Goal: Information Seeking & Learning: Learn about a topic

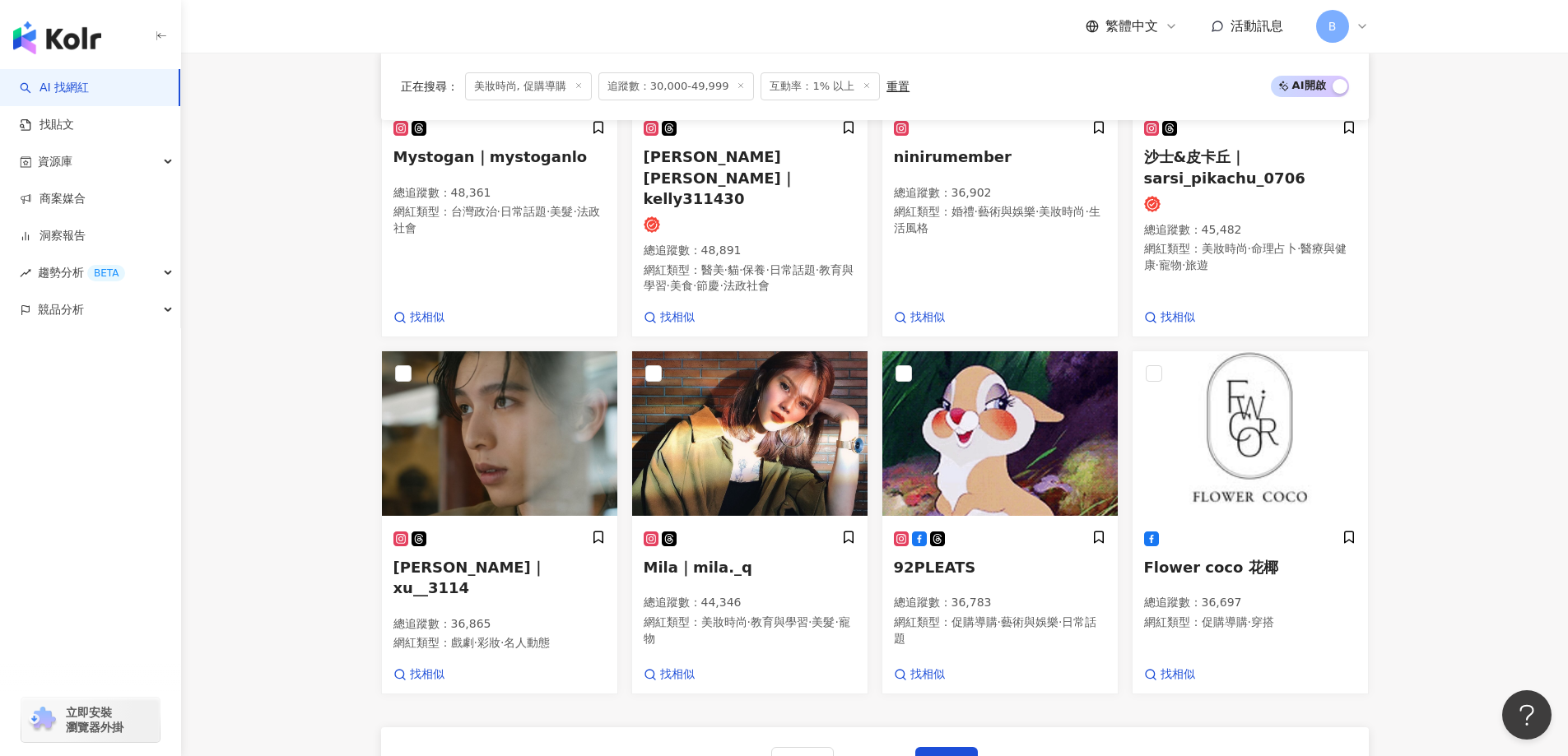
scroll to position [1277, 0]
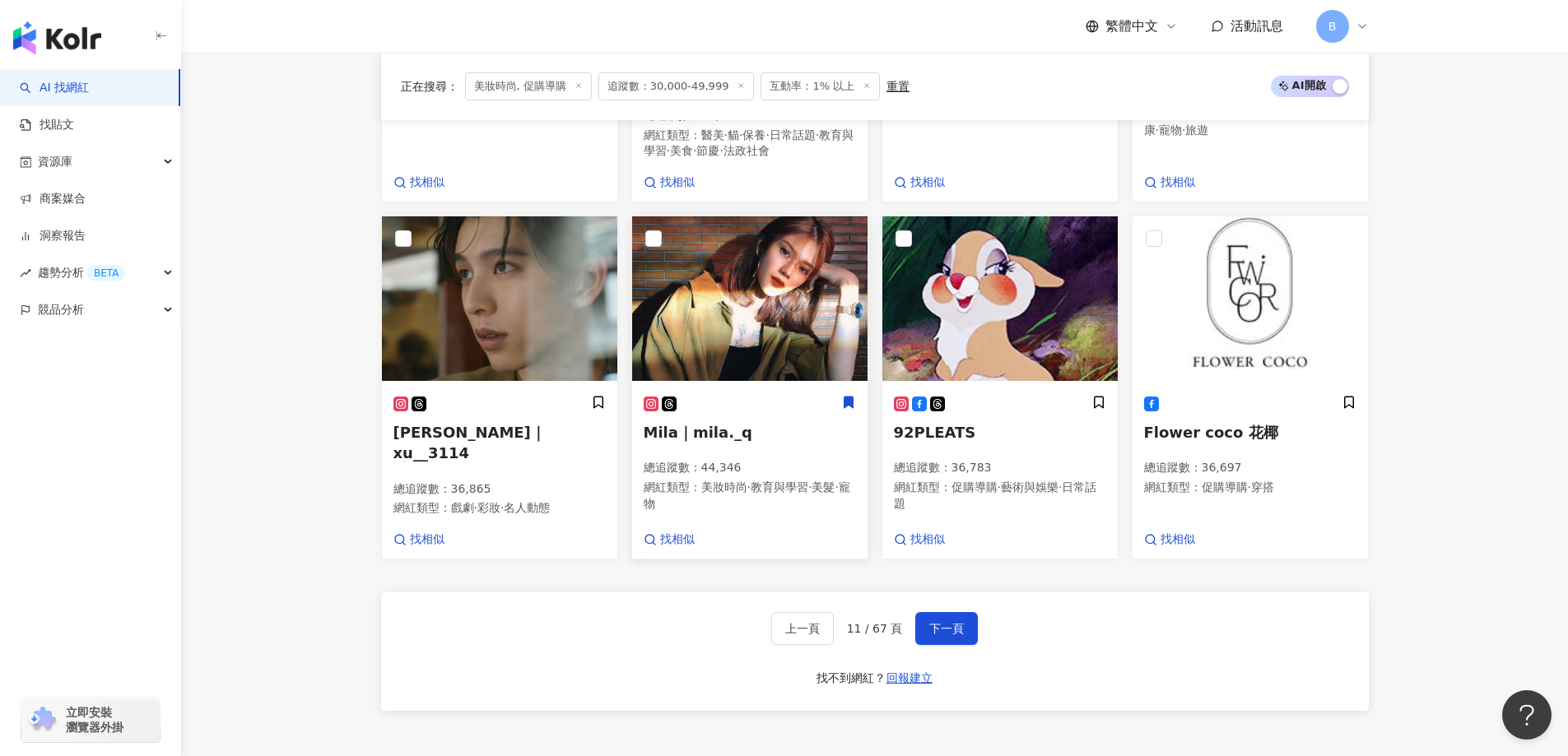
click at [796, 240] on img at bounding box center [750, 298] width 236 height 165
click at [931, 623] on span "下一頁" at bounding box center [946, 629] width 34 height 14
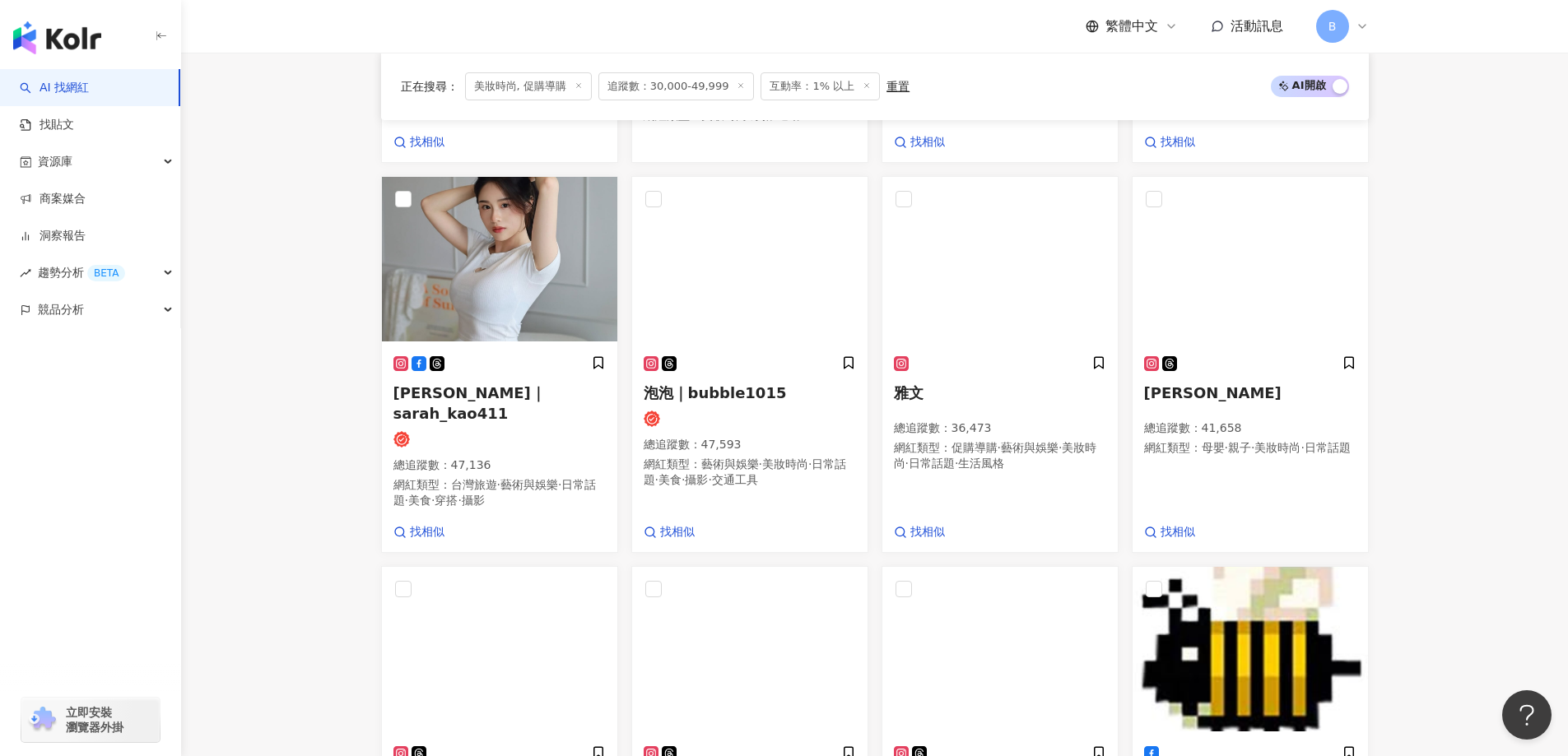
scroll to position [847, 0]
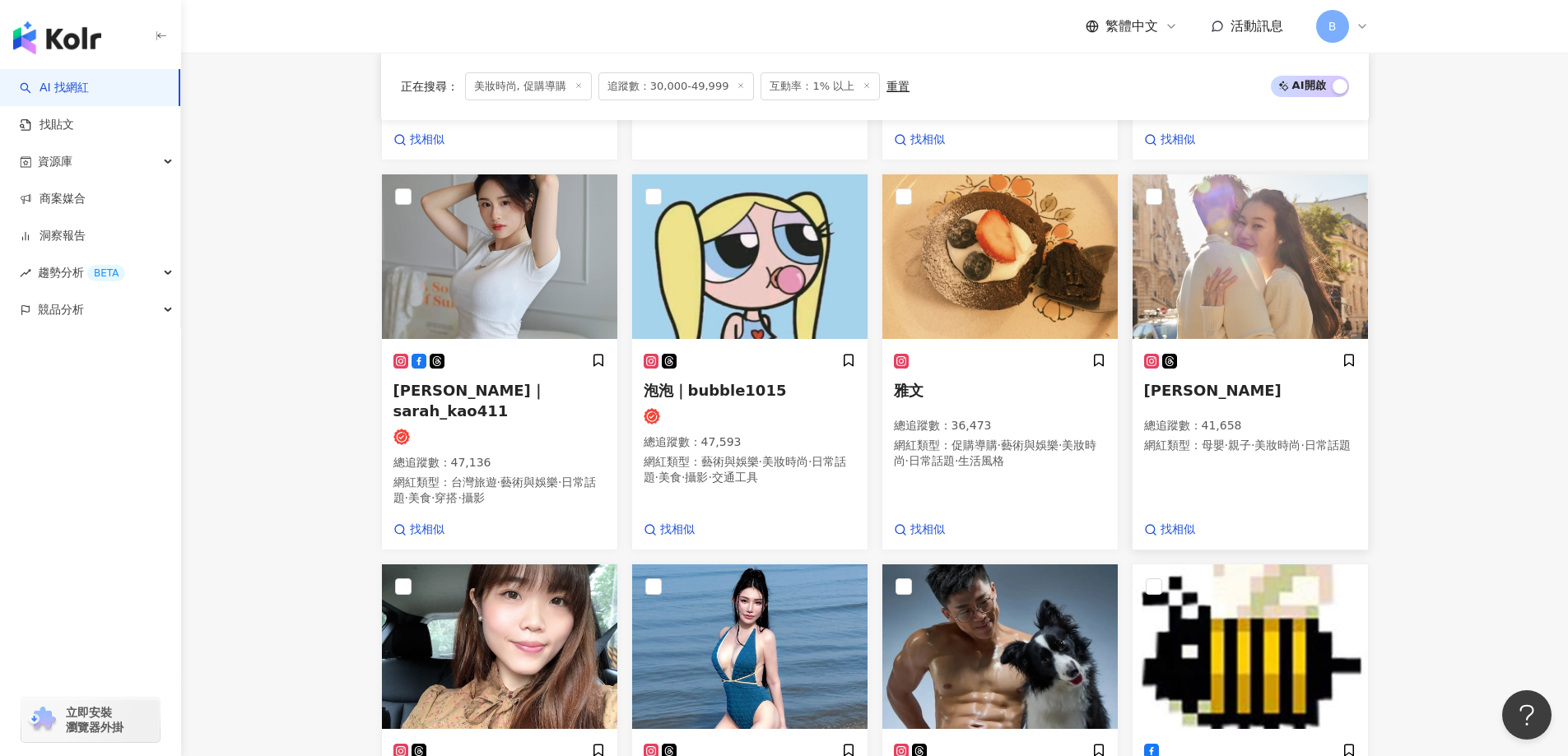
click at [1238, 270] on img at bounding box center [1250, 256] width 236 height 165
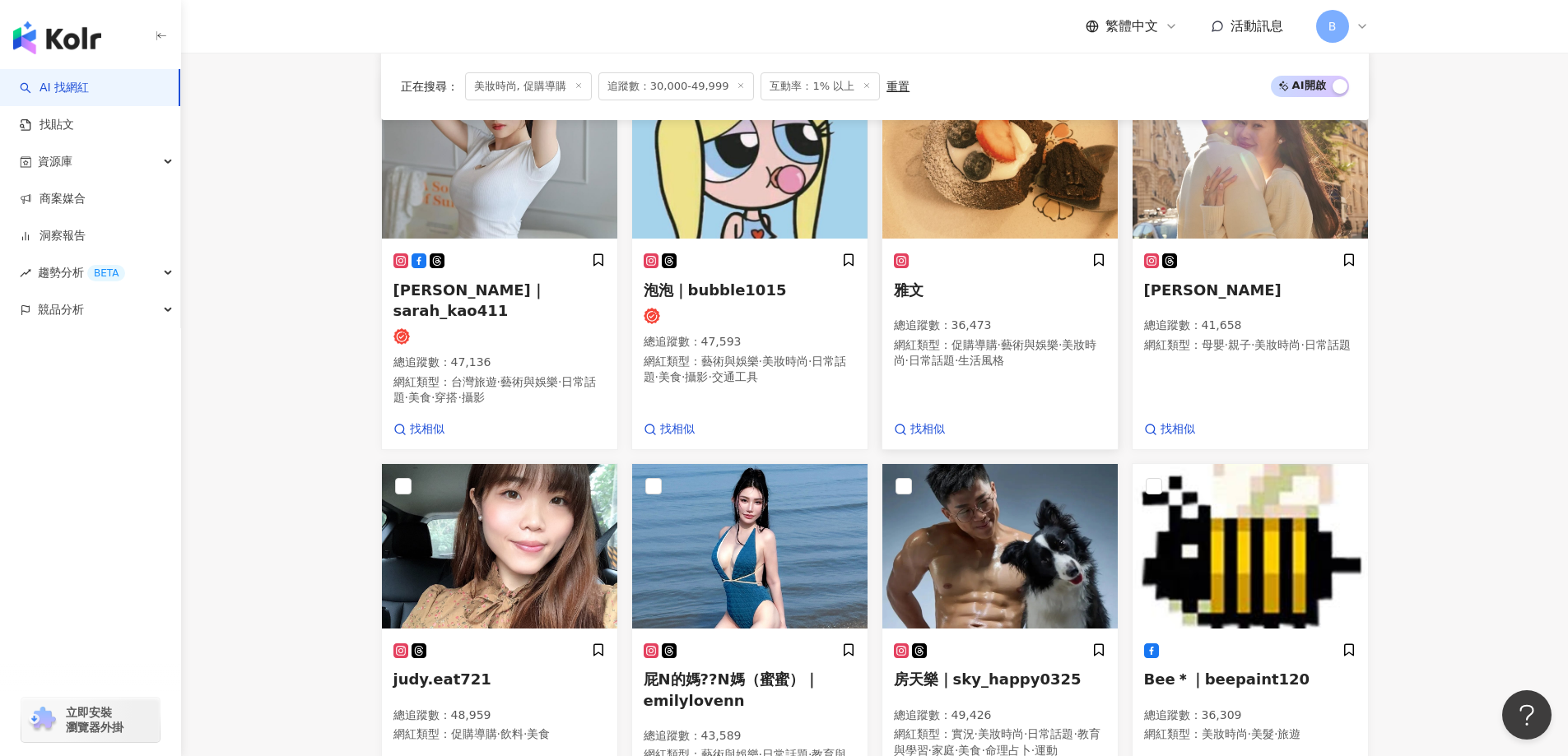
scroll to position [1094, 0]
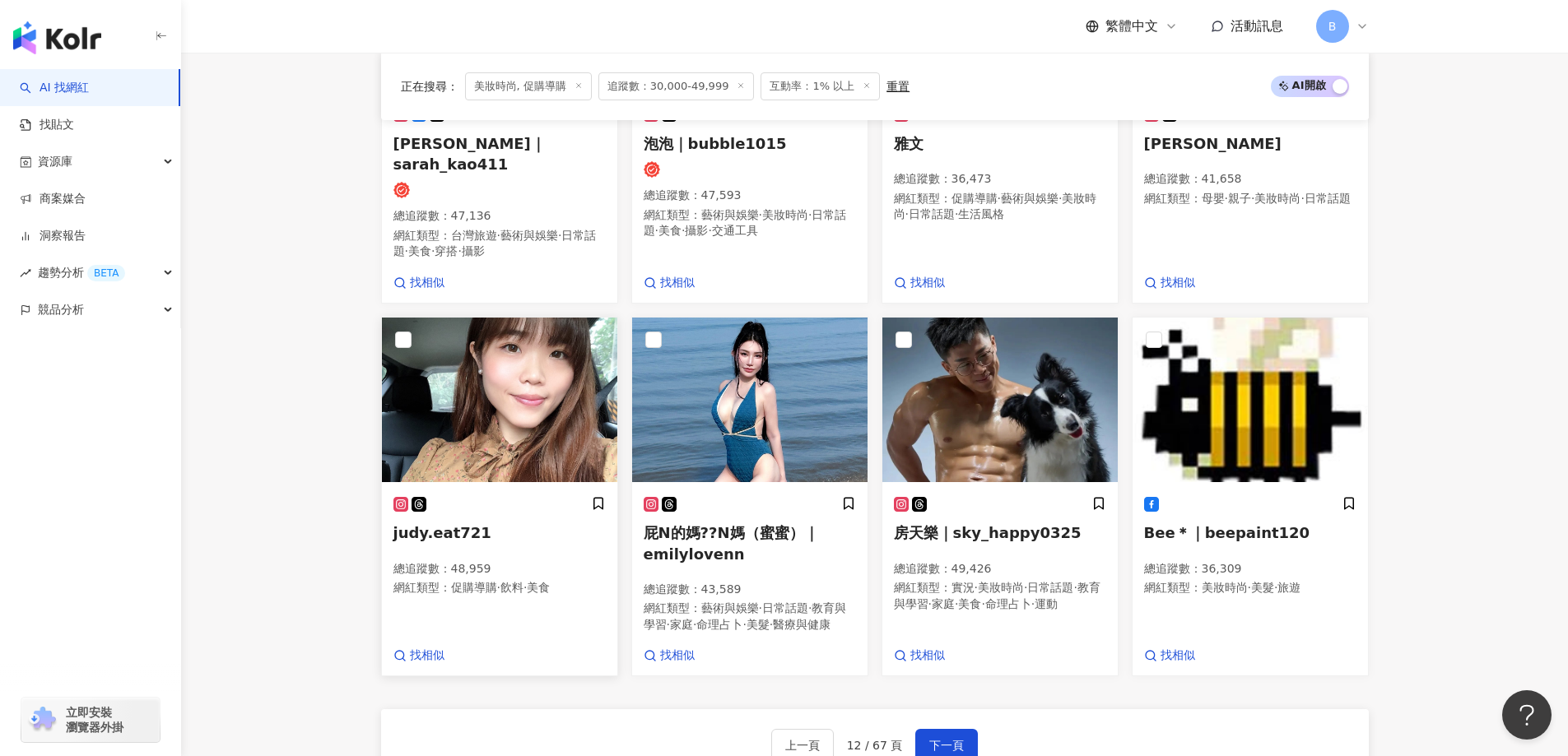
click at [547, 405] on img at bounding box center [500, 399] width 236 height 165
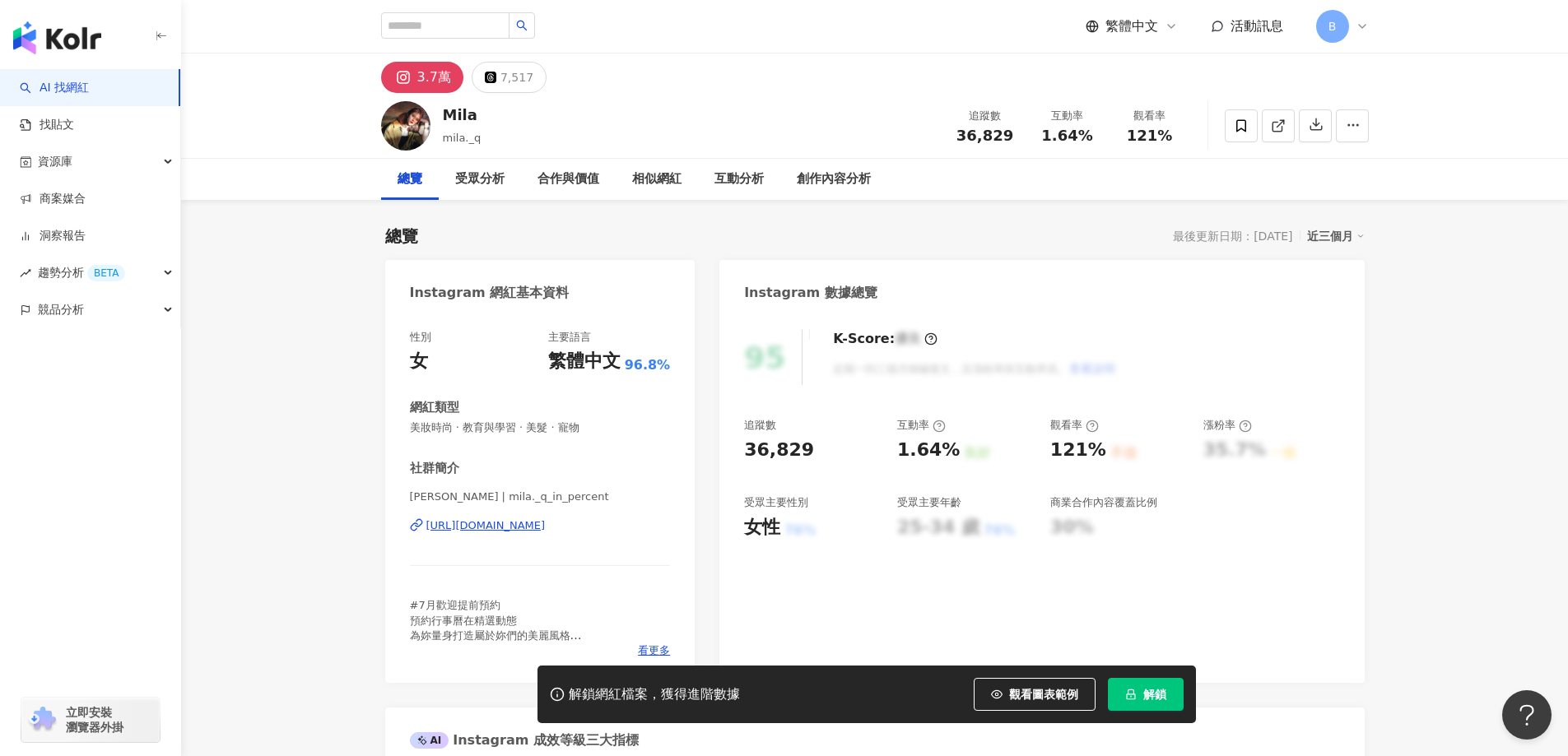
drag, startPoint x: 1440, startPoint y: 382, endPoint x: 1380, endPoint y: 307, distance: 96.0
click at [1280, 121] on icon at bounding box center [1278, 126] width 15 height 15
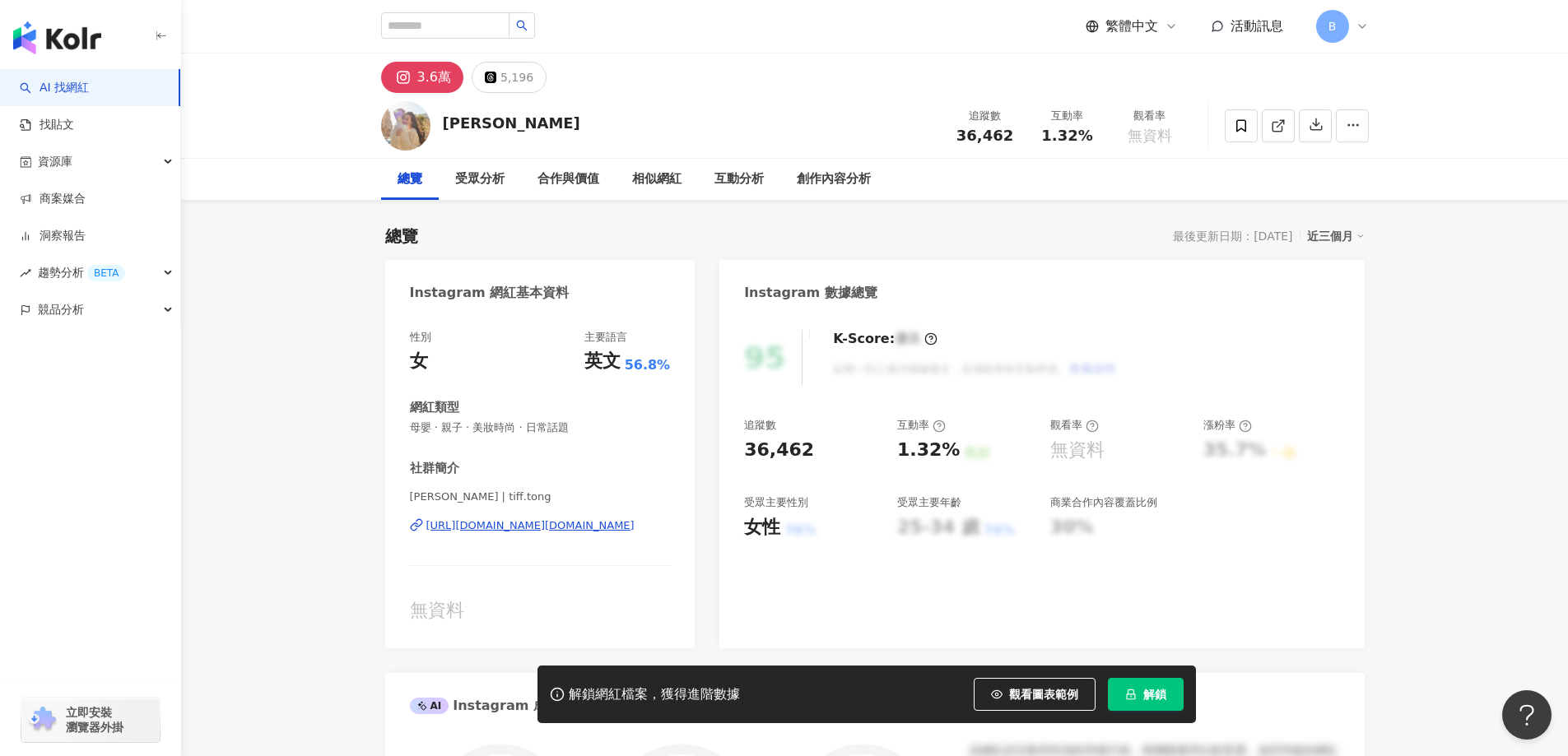
click at [1275, 132] on icon at bounding box center [1278, 126] width 15 height 15
click at [548, 425] on span "母嬰 · 親子 · 美妝時尚 · 日常話題" at bounding box center [541, 428] width 261 height 15
click at [541, 426] on span "母嬰 · 親子 · 美妝時尚 · 日常話題" at bounding box center [541, 428] width 261 height 15
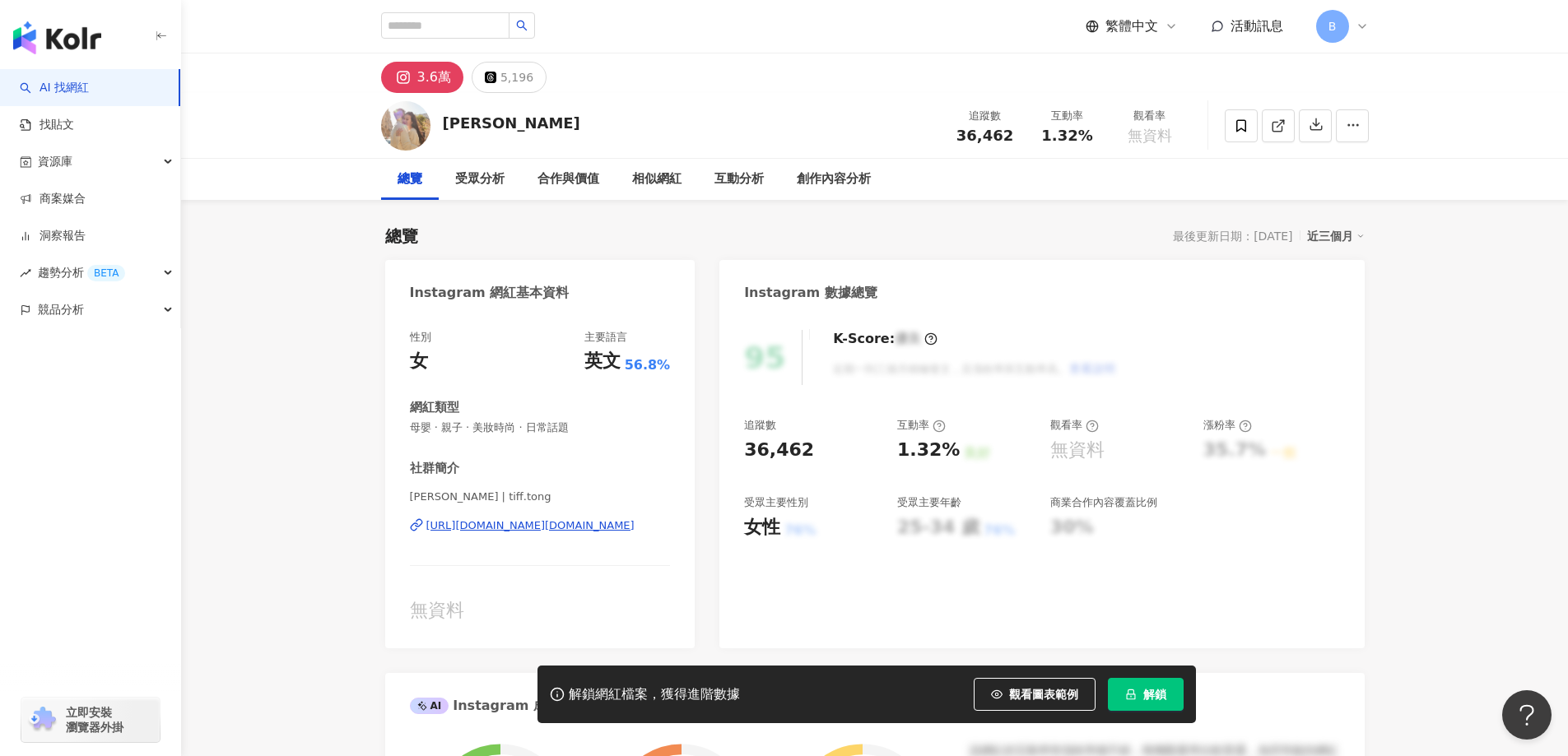
click at [541, 426] on span "母嬰 · 親子 · 美妝時尚 · 日常話題" at bounding box center [541, 428] width 261 height 15
click at [551, 427] on span "母嬰 · 親子 · 美妝時尚 · 日常話題" at bounding box center [541, 428] width 261 height 15
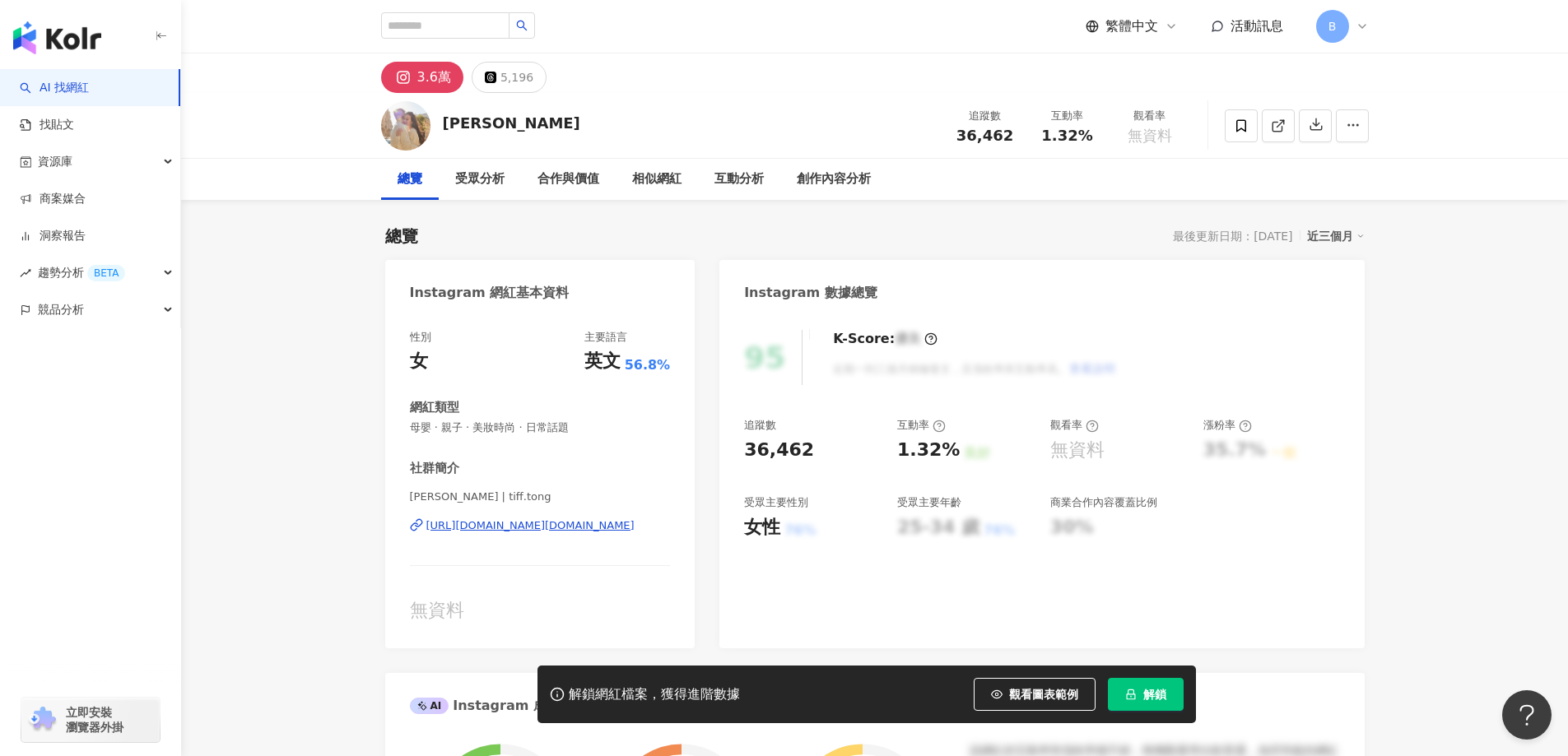
click at [551, 427] on span "母嬰 · 親子 · 美妝時尚 · 日常話題" at bounding box center [541, 428] width 261 height 15
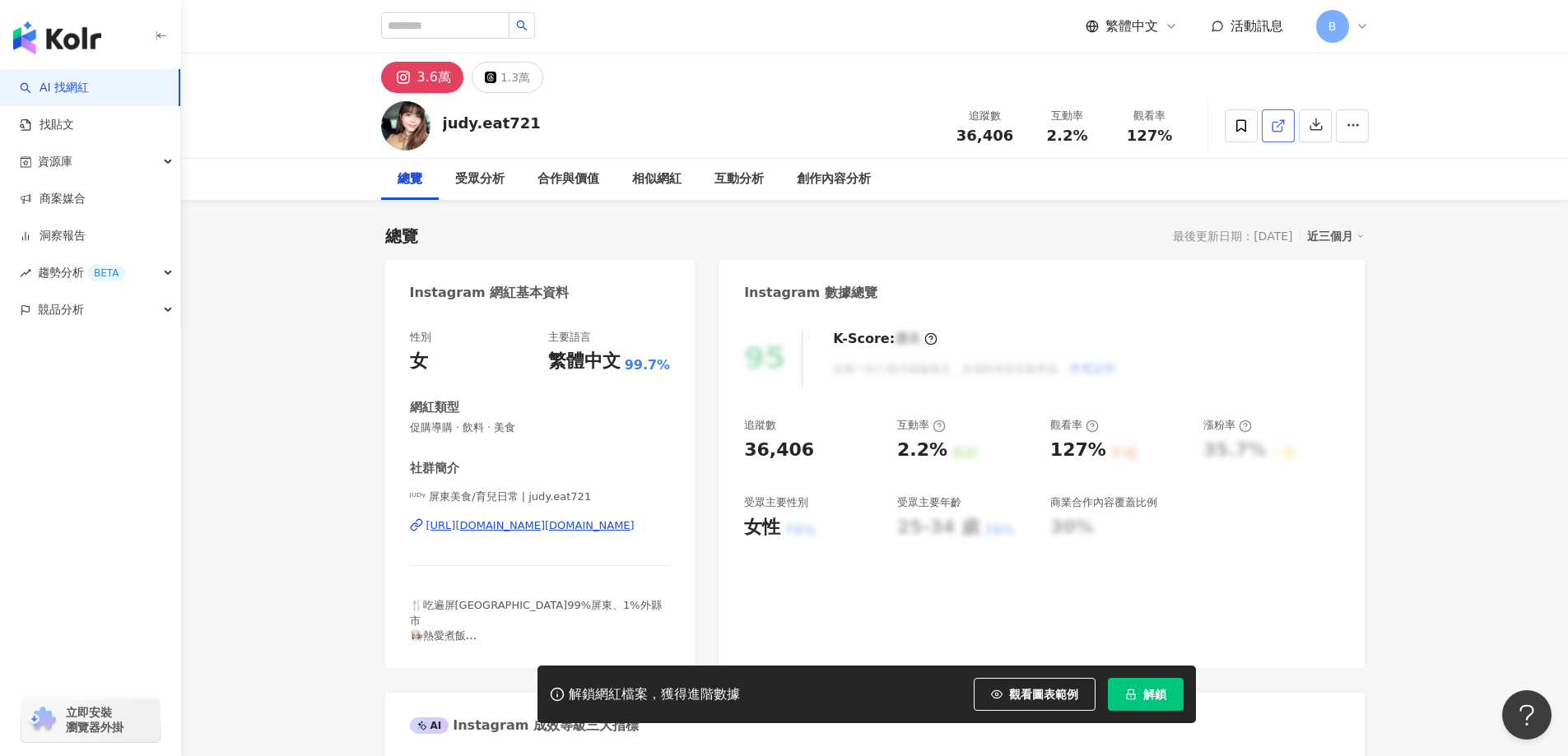
click at [1278, 127] on line at bounding box center [1280, 123] width 7 height 7
